Goal: Complete application form

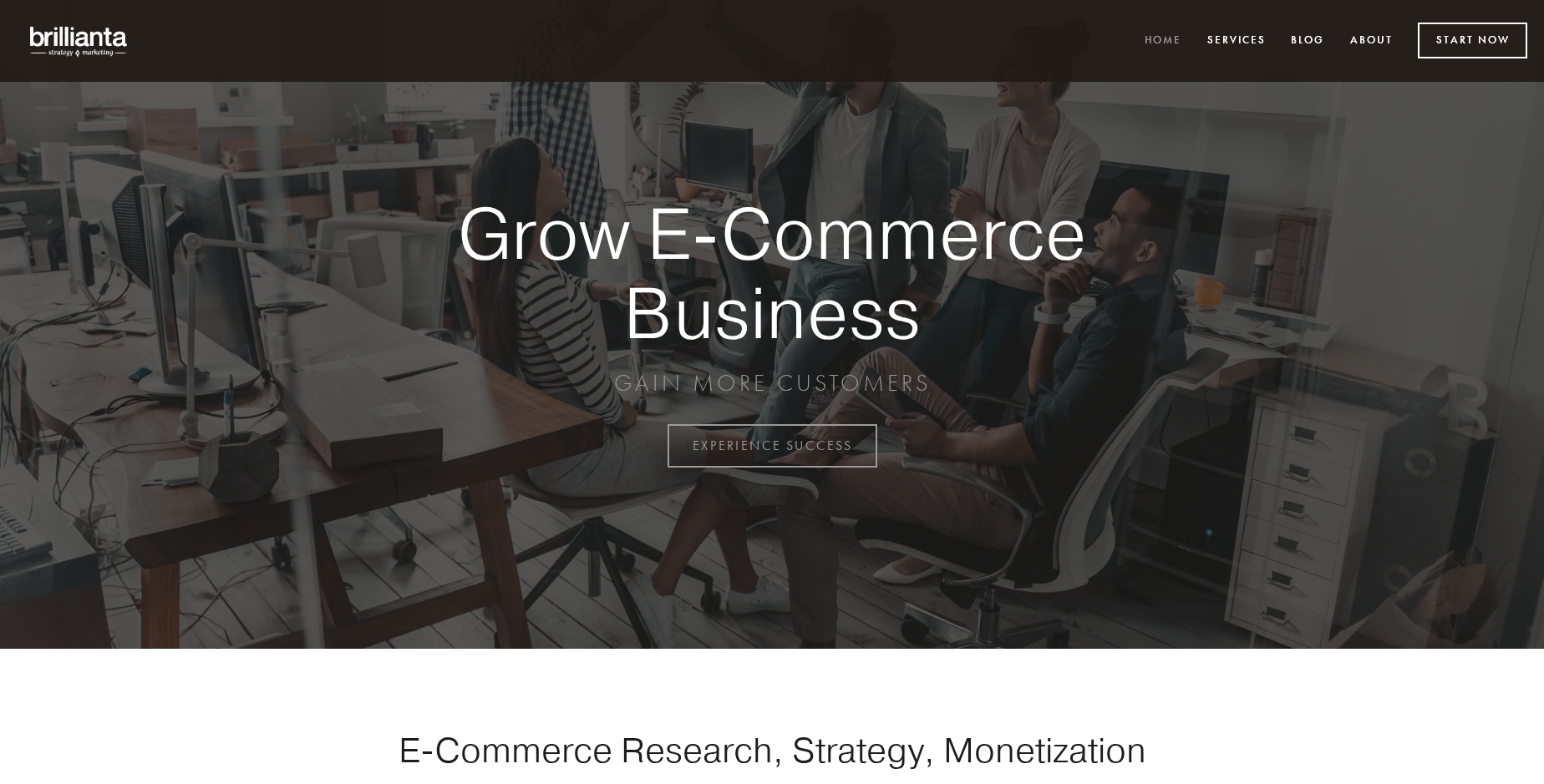
scroll to position [4378, 0]
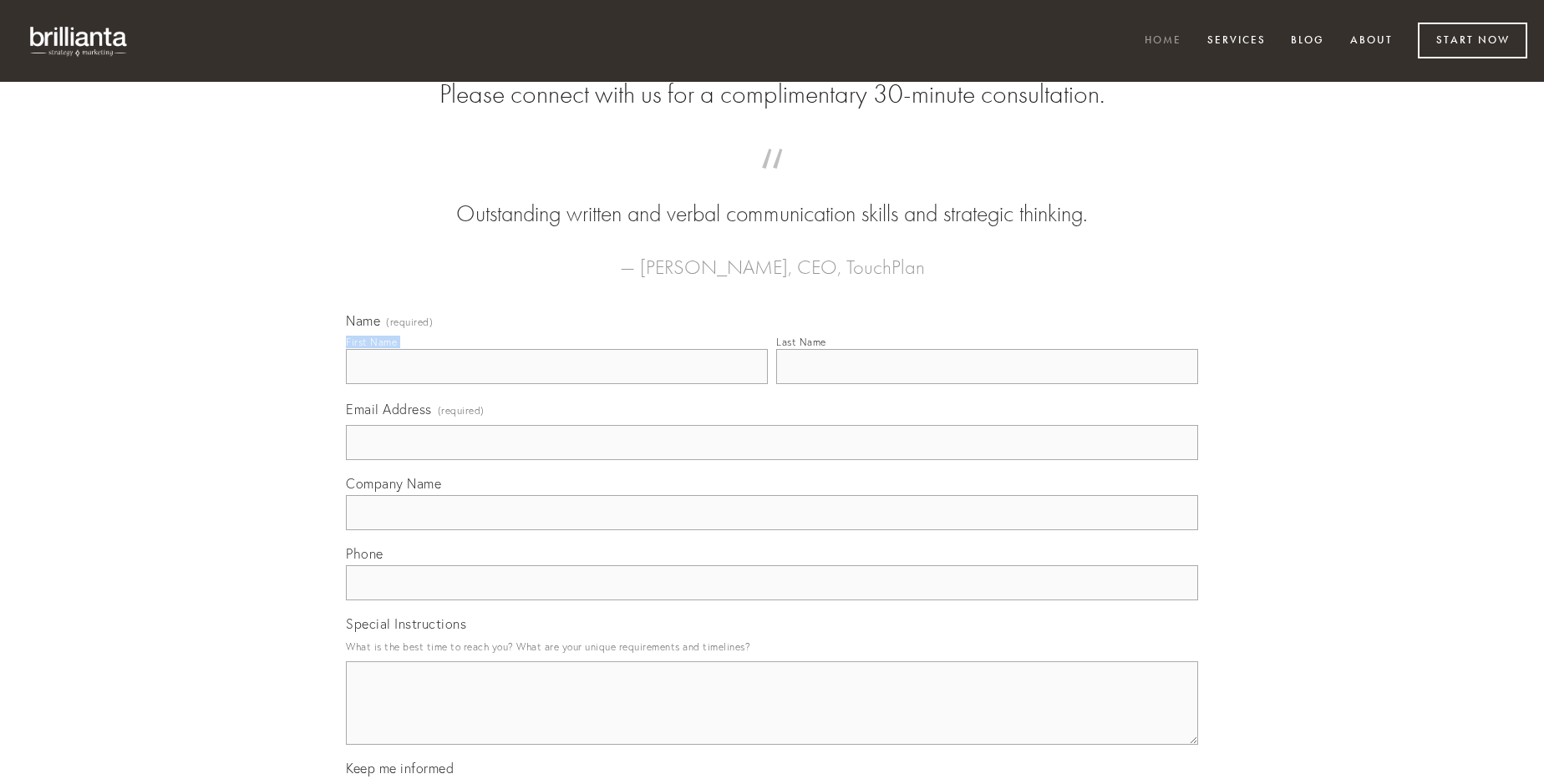
type input "[PERSON_NAME]"
click at [987, 384] on input "Last Name" at bounding box center [987, 367] width 422 height 35
type input "[PERSON_NAME]"
click at [772, 460] on input "Email Address (required)" at bounding box center [772, 443] width 852 height 35
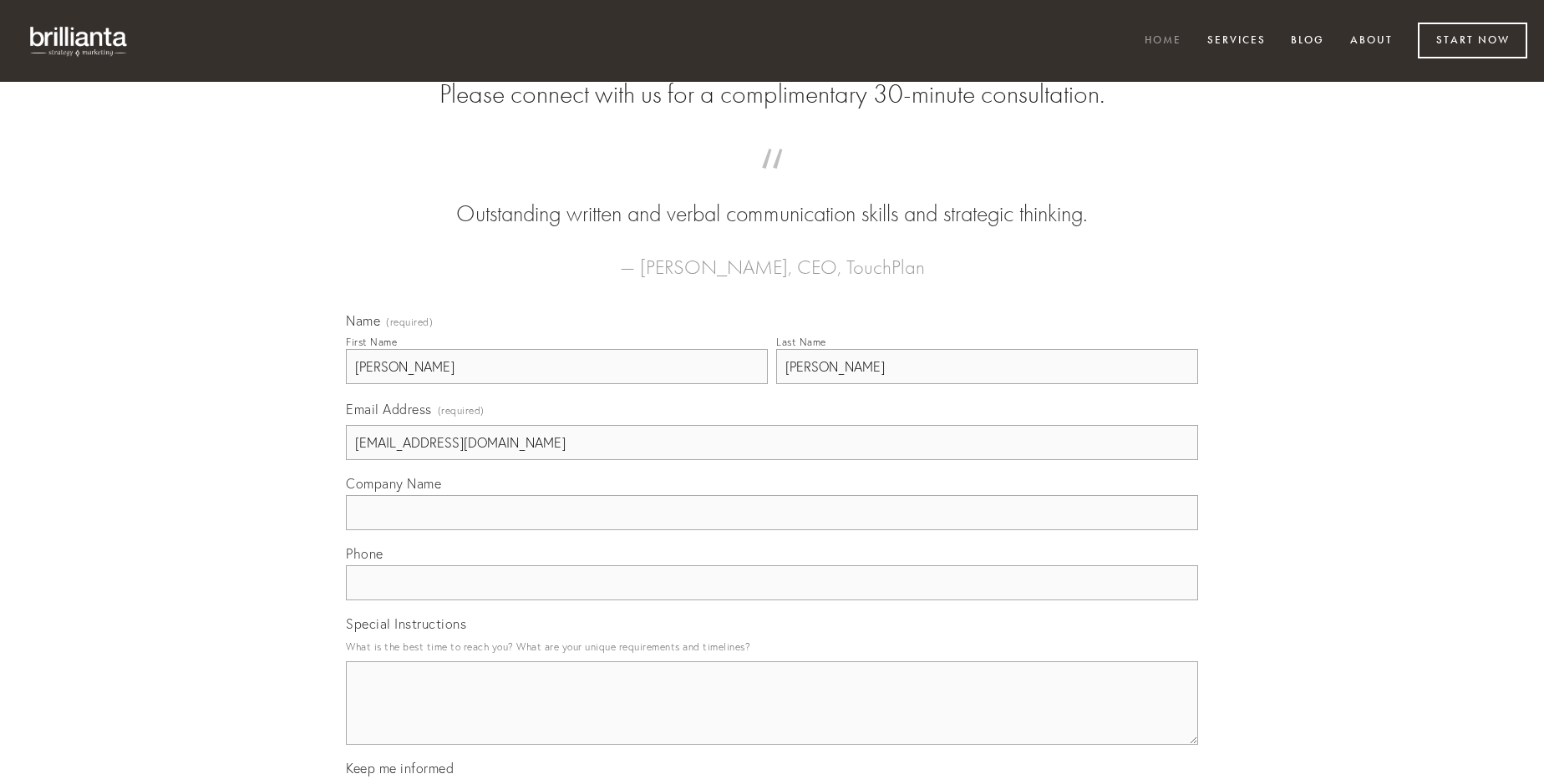
type input "[EMAIL_ADDRESS][DOMAIN_NAME]"
click at [772, 531] on input "Company Name" at bounding box center [772, 512] width 852 height 35
type input "sophismata"
click at [772, 600] on input "text" at bounding box center [772, 583] width 852 height 35
click at [772, 718] on textarea "Special Instructions" at bounding box center [772, 703] width 852 height 83
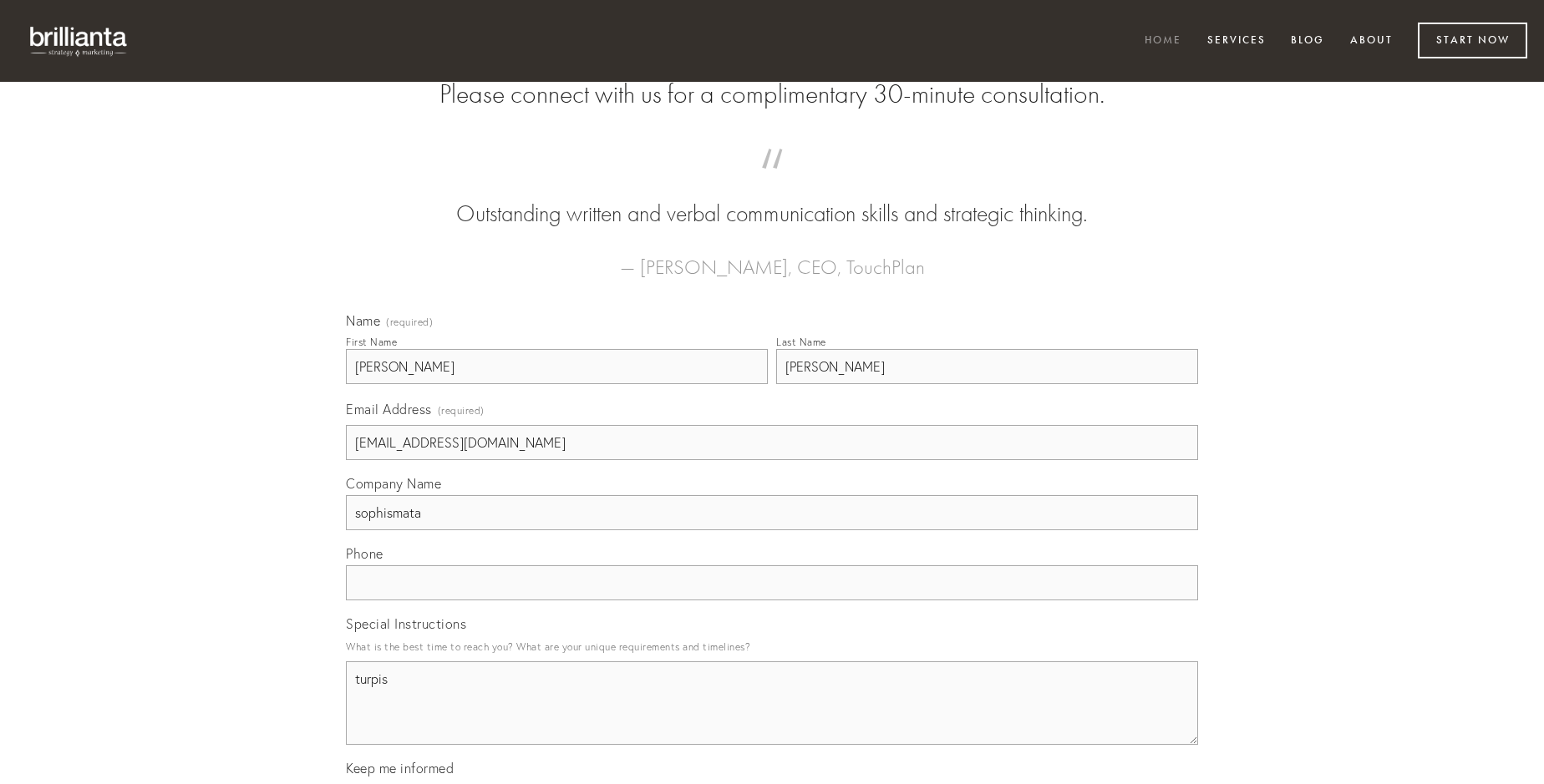
type textarea "turpis"
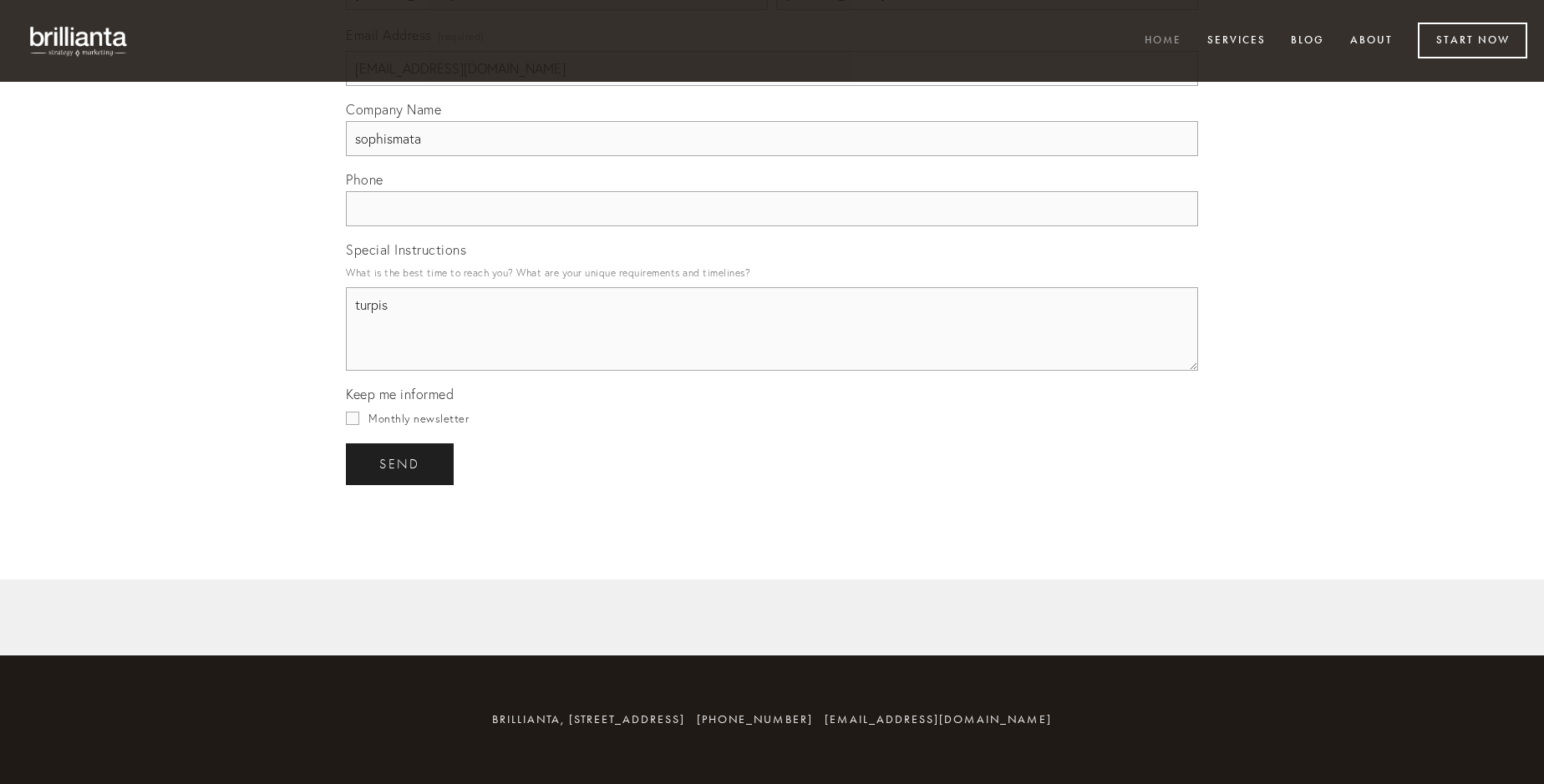
click at [401, 464] on span "send" at bounding box center [399, 464] width 41 height 15
